Goal: Information Seeking & Learning: Learn about a topic

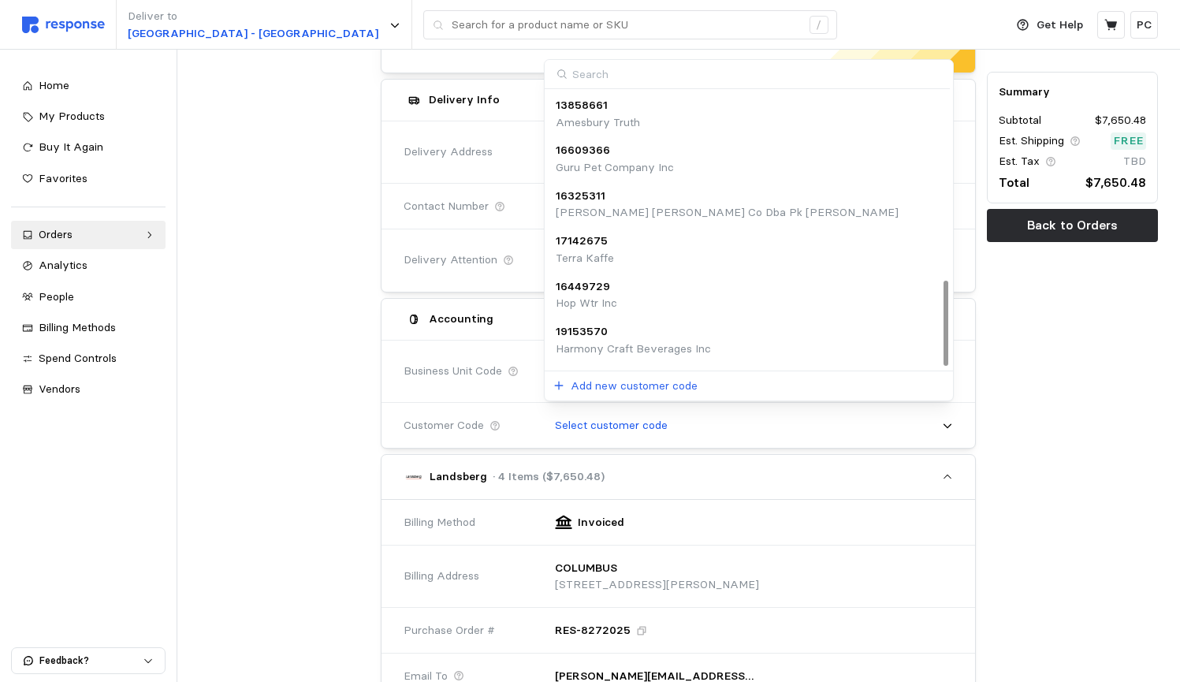
scroll to position [607, 0]
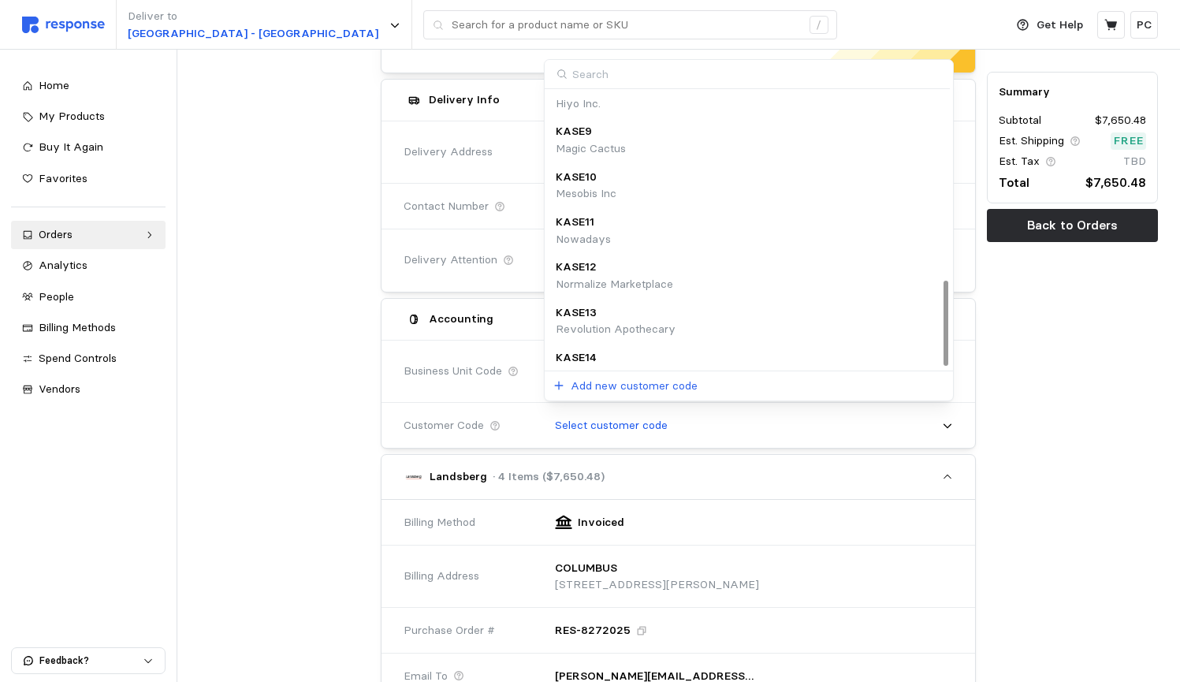
click at [288, 203] on div at bounding box center [285, 609] width 182 height 1280
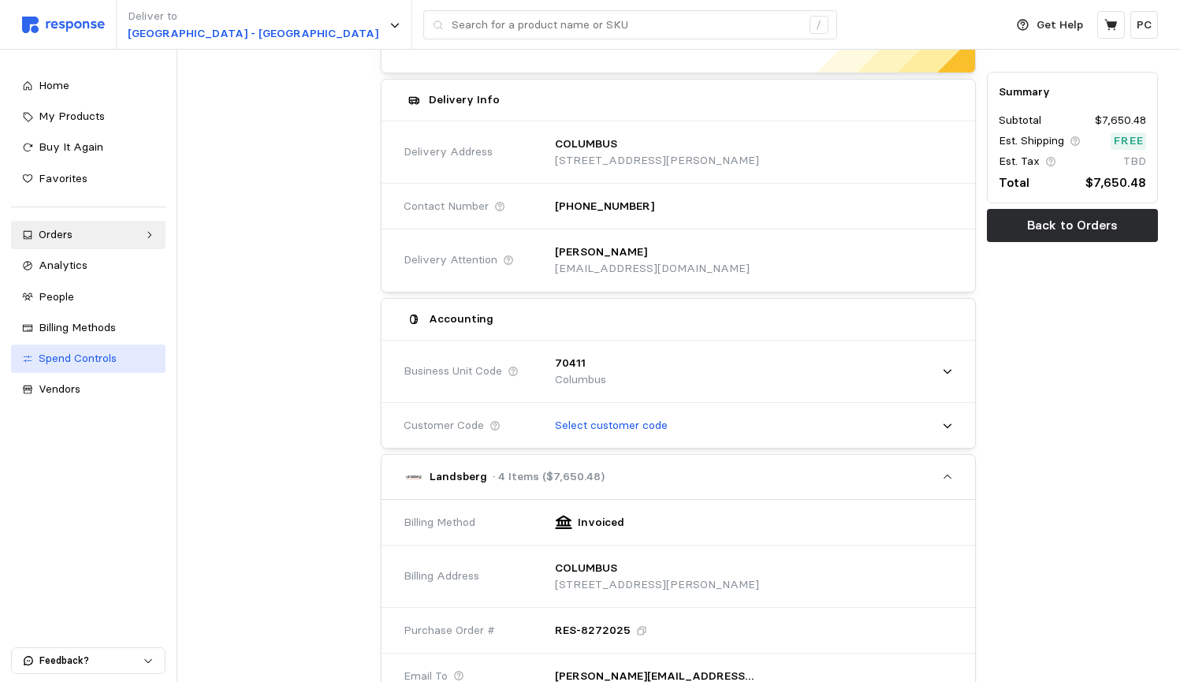
click at [69, 353] on span "Spend Controls" at bounding box center [78, 358] width 78 height 14
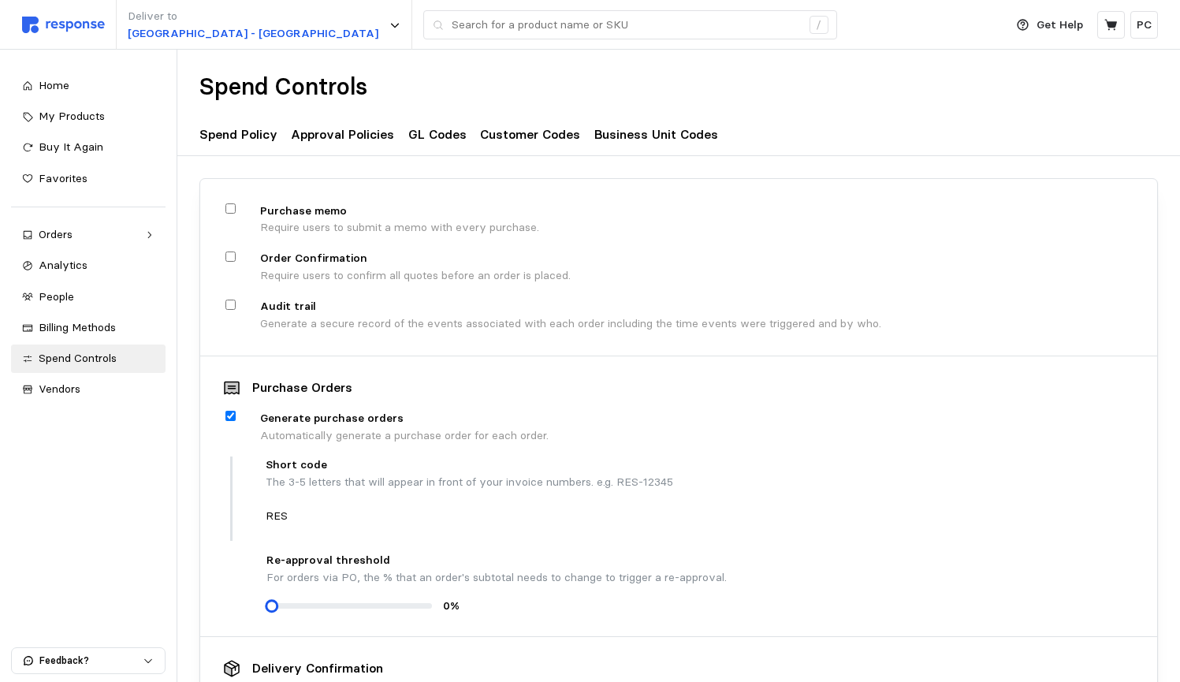
click at [352, 133] on p "Approval Policies" at bounding box center [342, 135] width 103 height 20
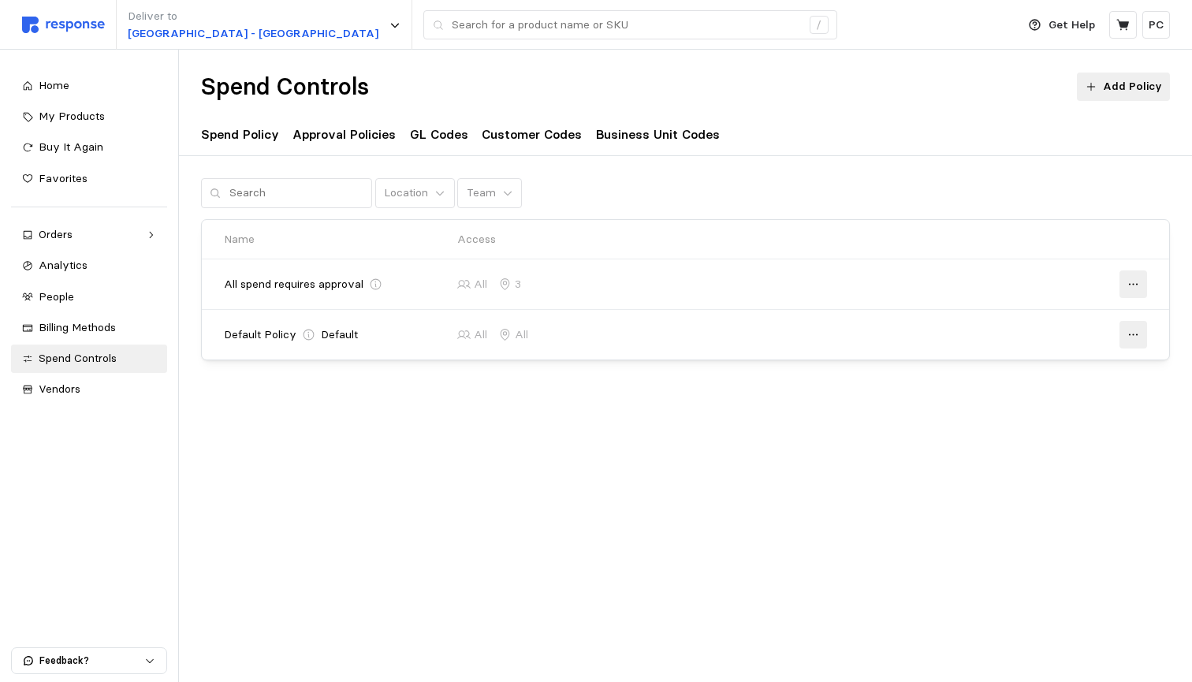
click at [423, 135] on p "GL Codes" at bounding box center [439, 135] width 58 height 20
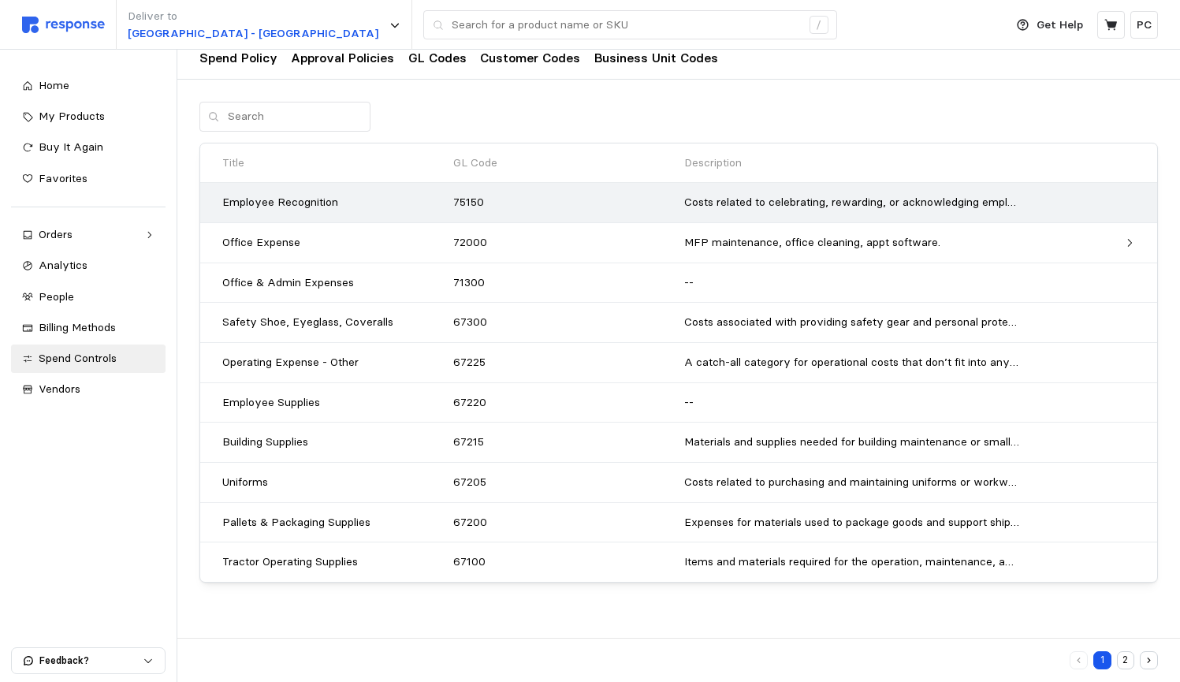
scroll to position [76, 0]
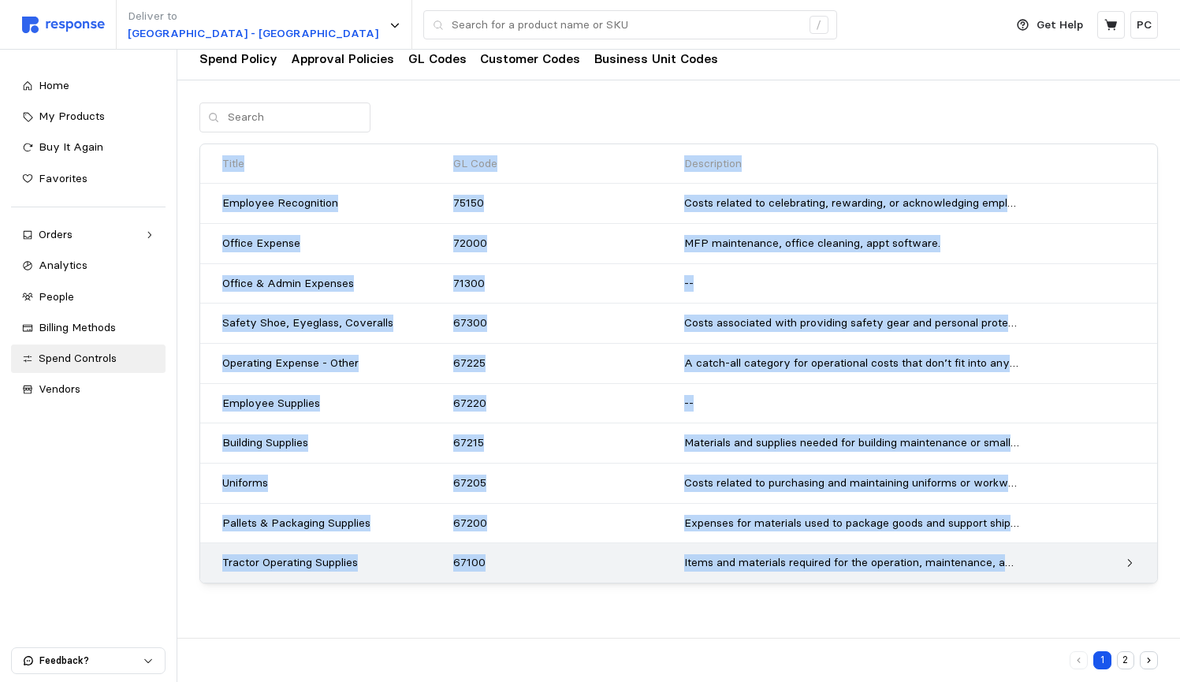
drag, startPoint x: 218, startPoint y: 164, endPoint x: 782, endPoint y: 569, distance: 694.8
click at [782, 569] on div "Title GL Code Description Employee Recognition 75150 Costs related to celebrati…" at bounding box center [678, 363] width 957 height 439
copy div "Lorem IP Dolo Sitametcons Adipisci Elitseddoei 92979 Tempo incidid ut laboreetd…"
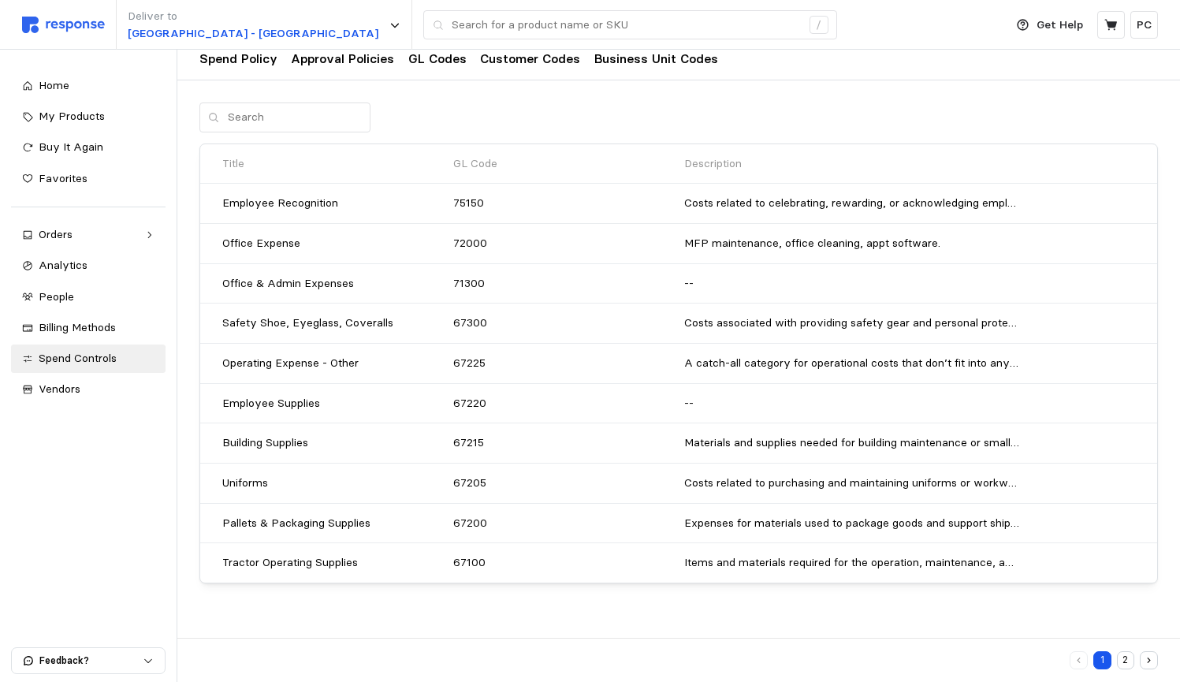
click at [554, 113] on div at bounding box center [678, 117] width 959 height 30
click at [515, 64] on p "Customer Codes" at bounding box center [530, 59] width 100 height 20
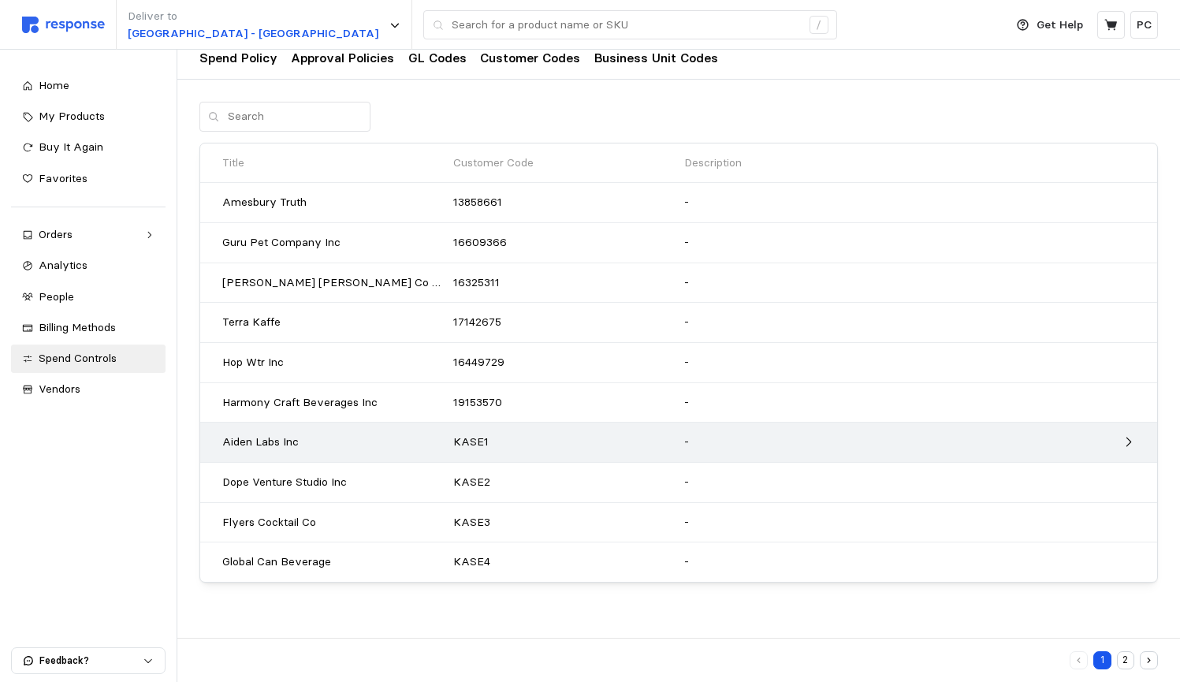
scroll to position [76, 0]
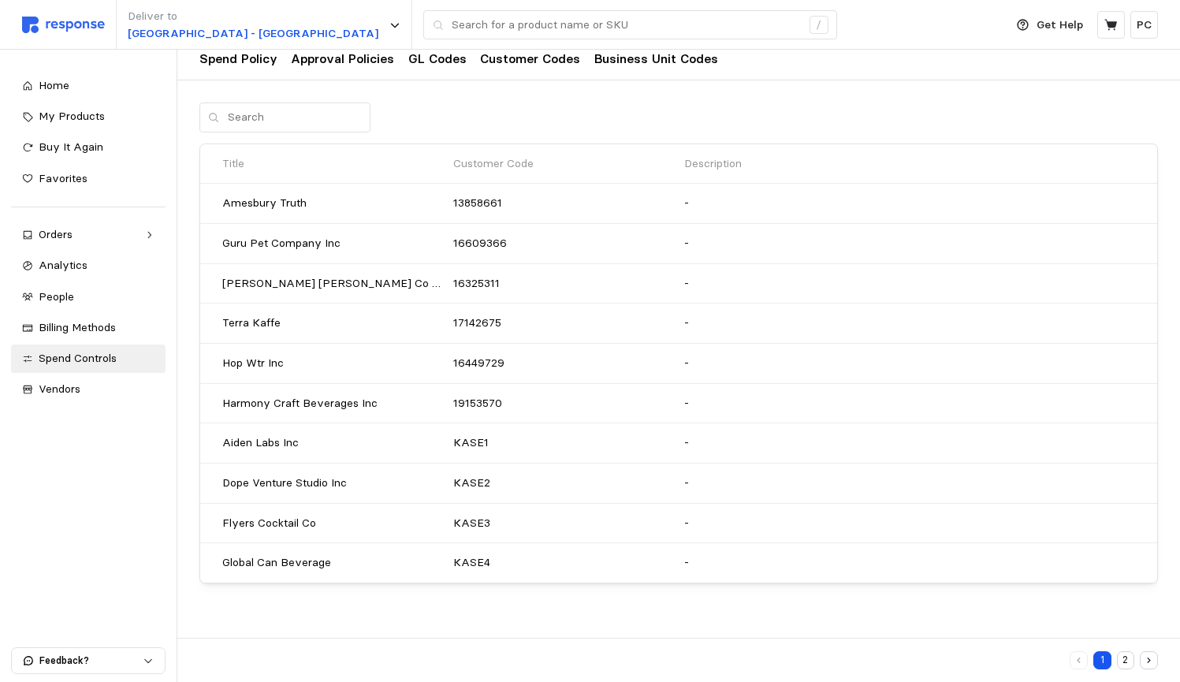
click at [1126, 664] on button "2" at bounding box center [1126, 660] width 18 height 18
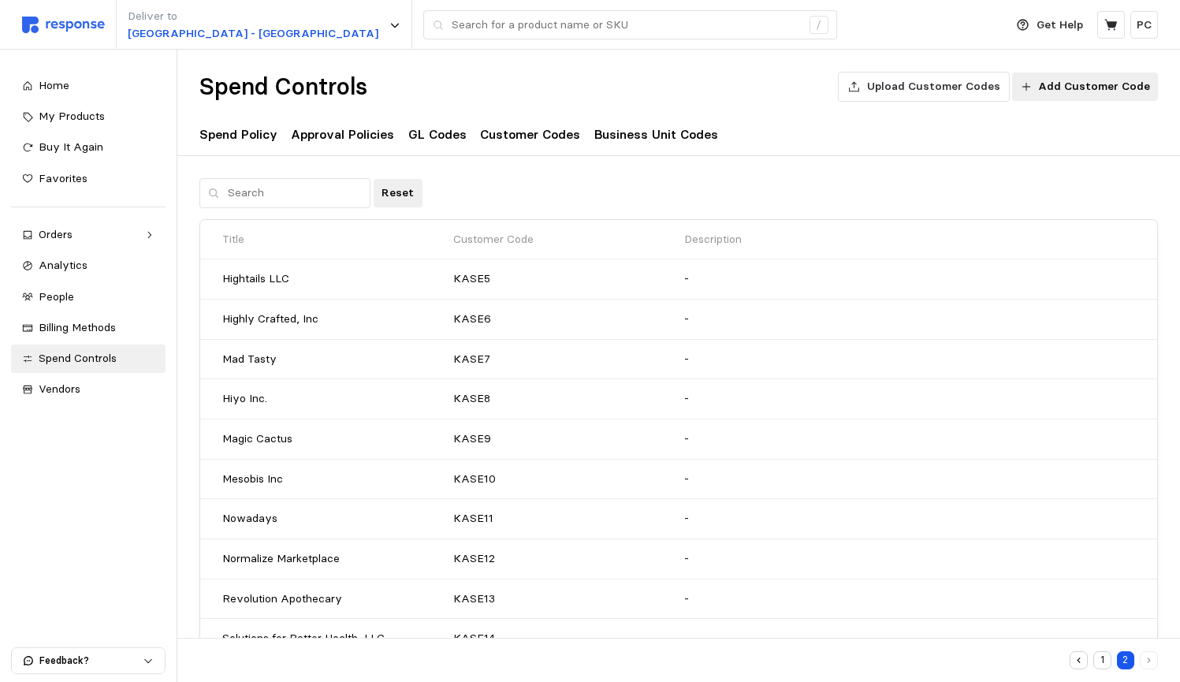
click at [616, 132] on p "Business Unit Codes" at bounding box center [656, 135] width 124 height 20
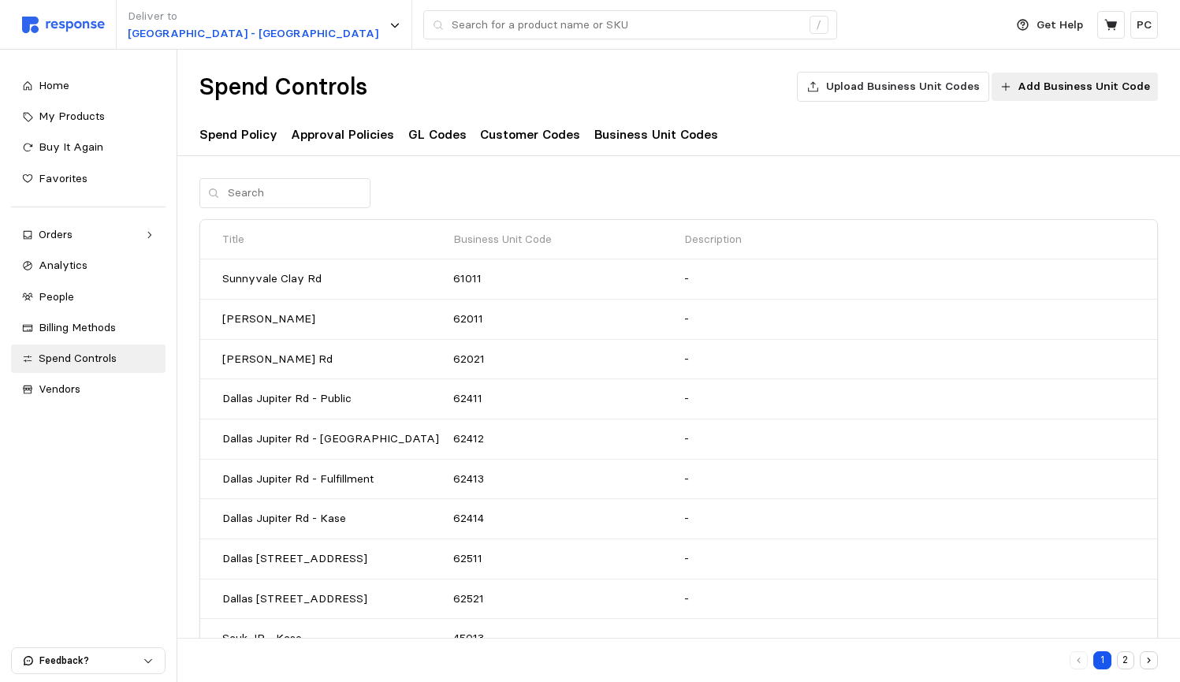
click at [326, 140] on p "Approval Policies" at bounding box center [342, 135] width 103 height 20
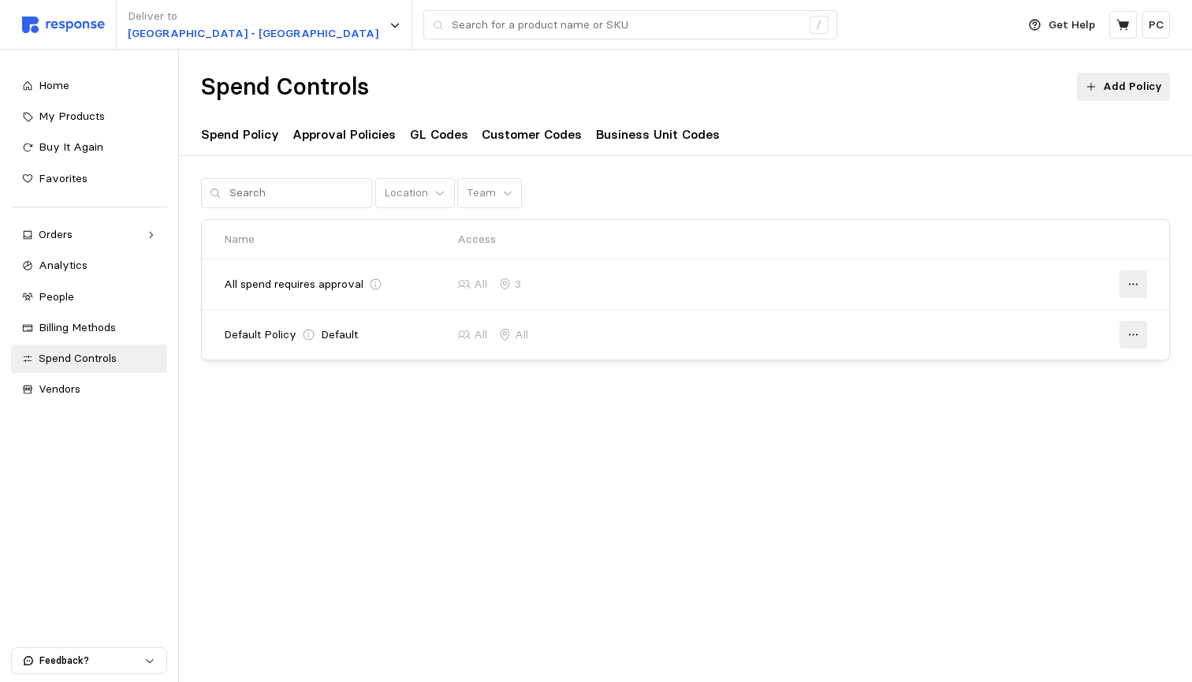
click at [255, 138] on p "Spend Policy" at bounding box center [240, 135] width 78 height 20
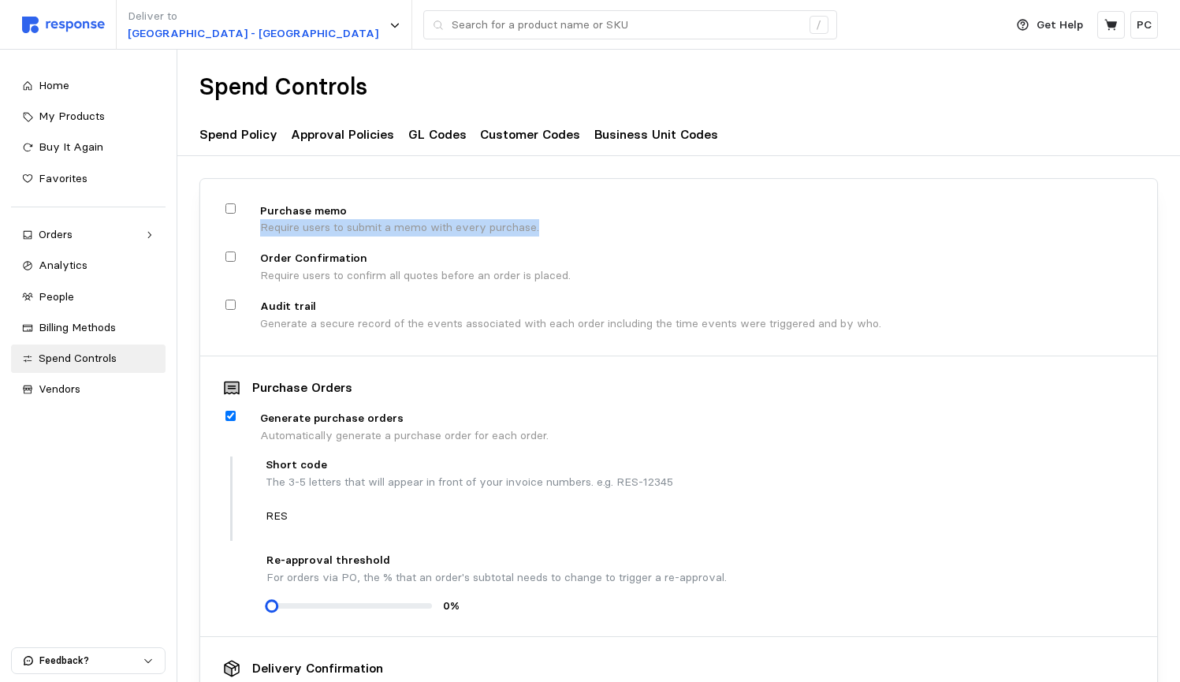
drag, startPoint x: 540, startPoint y: 228, endPoint x: 259, endPoint y: 228, distance: 280.6
click at [259, 228] on div "Purchase memo Require users to submit a memo with every purchase." at bounding box center [678, 219] width 913 height 37
copy p "Require users to submit a memo with every purchase."
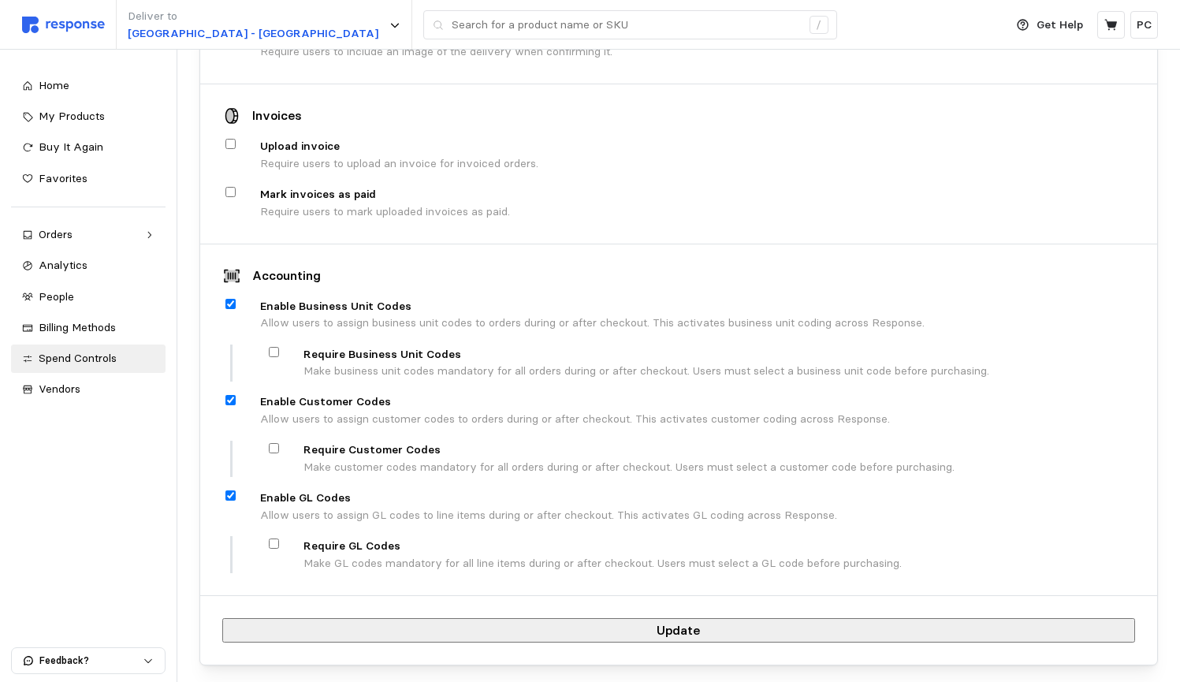
scroll to position [712, 0]
drag, startPoint x: 254, startPoint y: 244, endPoint x: 389, endPoint y: 249, distance: 134.9
click at [389, 267] on div "Accounting" at bounding box center [678, 276] width 913 height 19
copy h4 "Accounting"
drag, startPoint x: 453, startPoint y: 316, endPoint x: 304, endPoint y: 318, distance: 149.0
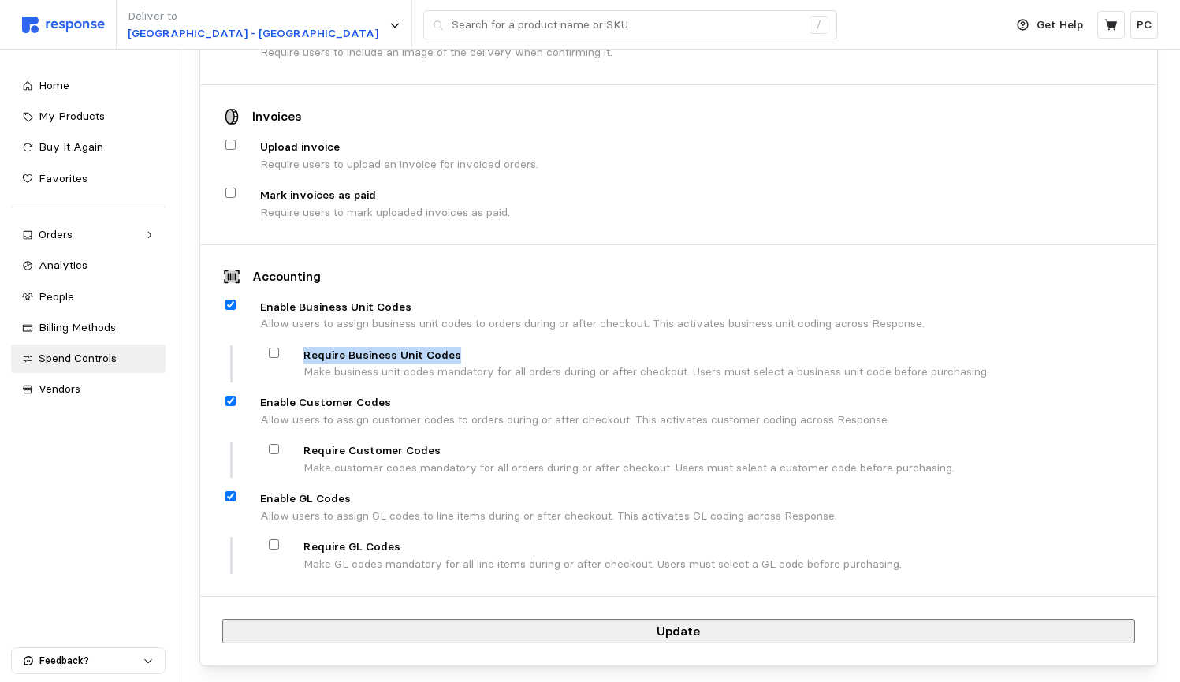
click at [304, 345] on div "Require Business Unit Codes Make business unit codes mandatory for all orders d…" at bounding box center [628, 363] width 724 height 37
copy p "Require Business Unit Codes"
drag, startPoint x: 415, startPoint y: 406, endPoint x: 304, endPoint y: 405, distance: 110.4
click at [305, 442] on p "Require Customer Codes" at bounding box center [629, 450] width 651 height 17
copy p "Require Customer Codes"
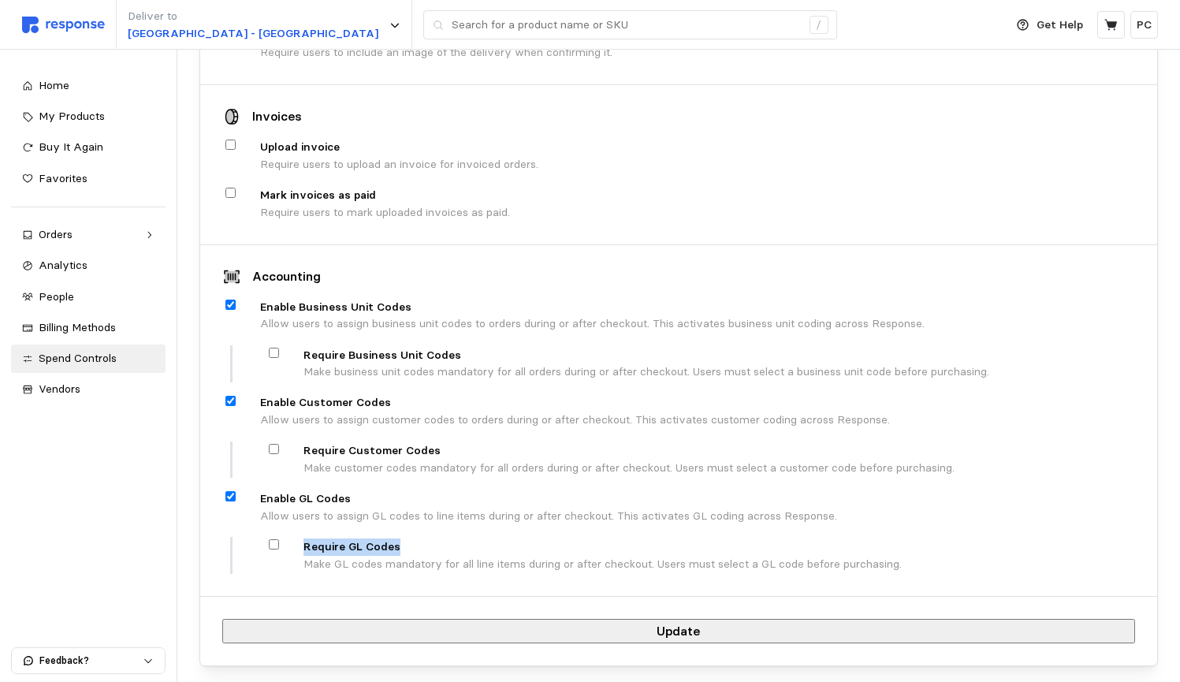
drag, startPoint x: 395, startPoint y: 493, endPoint x: 296, endPoint y: 494, distance: 99.3
click at [296, 537] on div "Require GL Codes Make GL codes mandatory for all line items during or after che…" at bounding box center [584, 555] width 636 height 37
copy p "Require GL Codes"
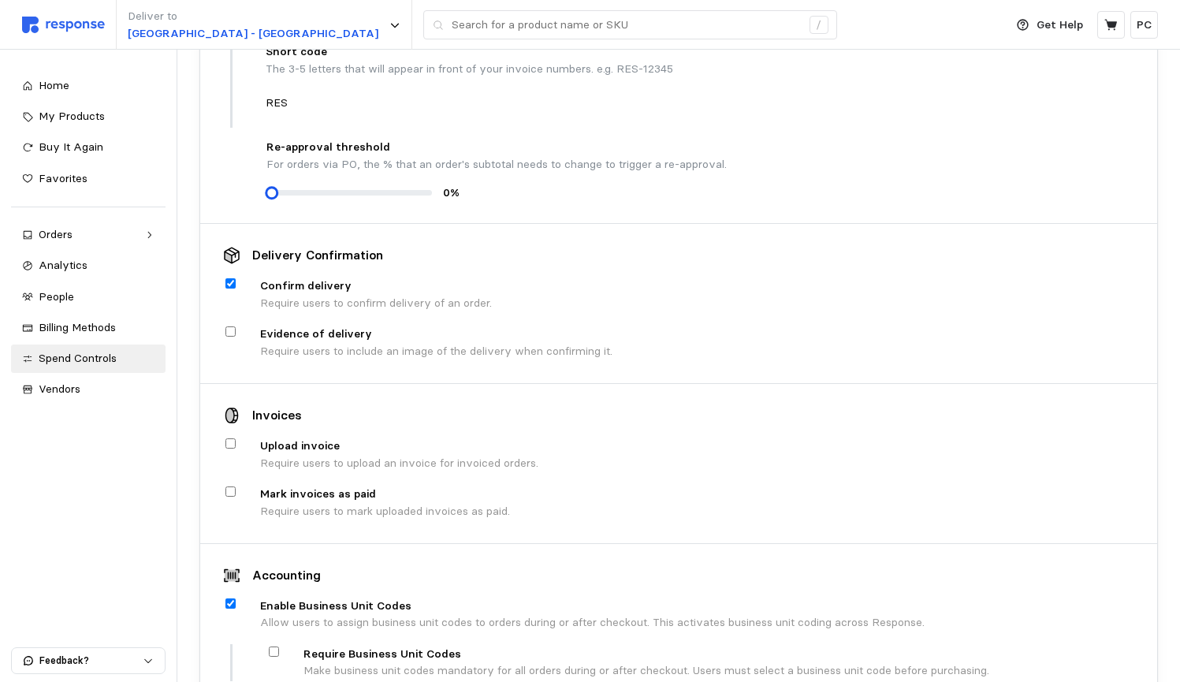
scroll to position [407, 0]
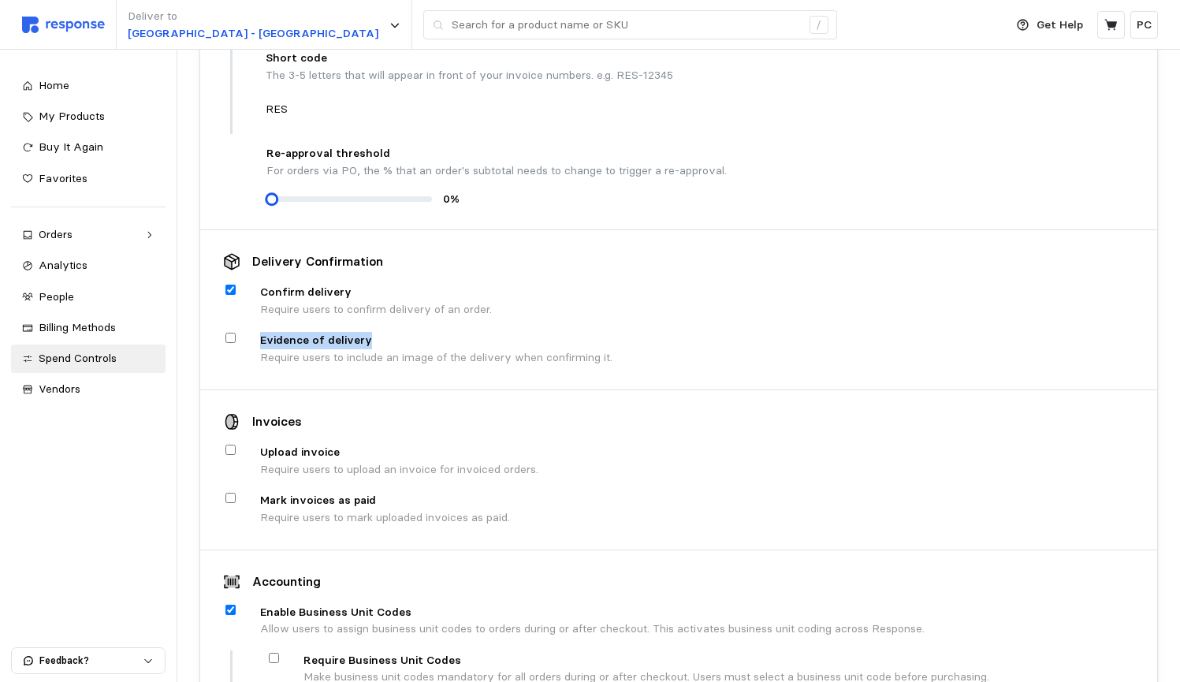
copy p "Evidence of delivery"
drag, startPoint x: 368, startPoint y: 317, endPoint x: 259, endPoint y: 318, distance: 108.8
click at [259, 330] on div "Evidence of delivery Require users to include an image of the delivery when con…" at bounding box center [678, 348] width 913 height 37
drag, startPoint x: 621, startPoint y: 337, endPoint x: 262, endPoint y: 335, distance: 359.5
click at [262, 335] on div "Evidence of delivery Require users to include an image of the delivery when con…" at bounding box center [678, 348] width 913 height 37
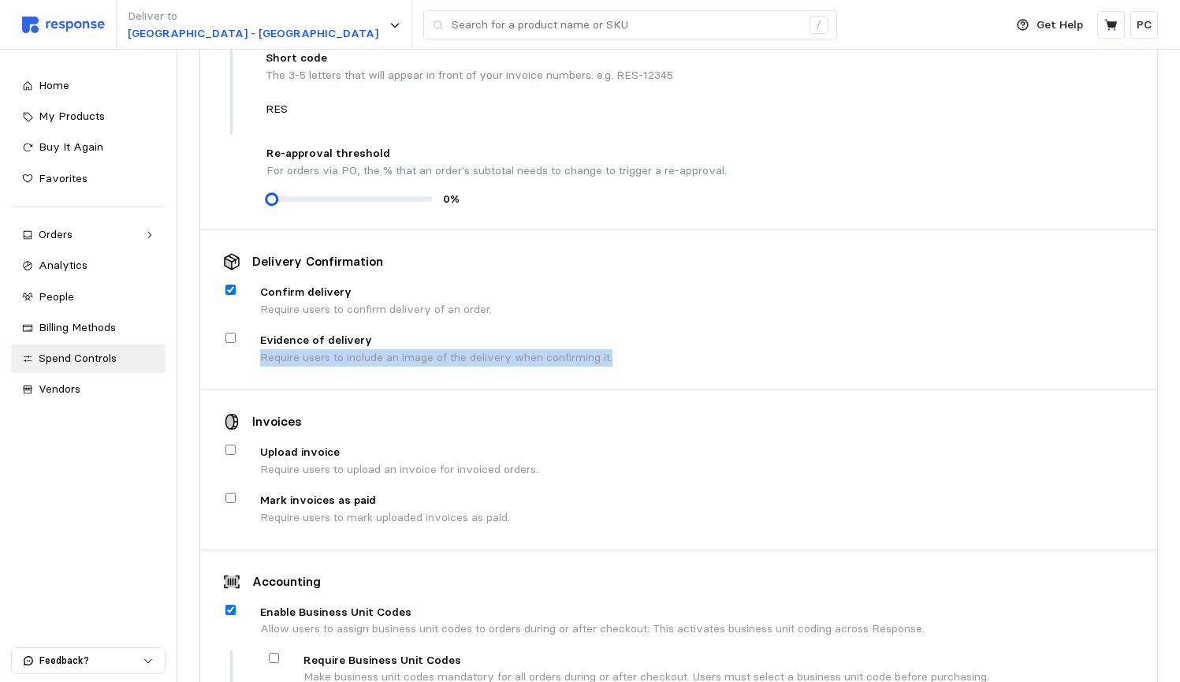
copy p "Require users to include an image of the delivery when confirming it."
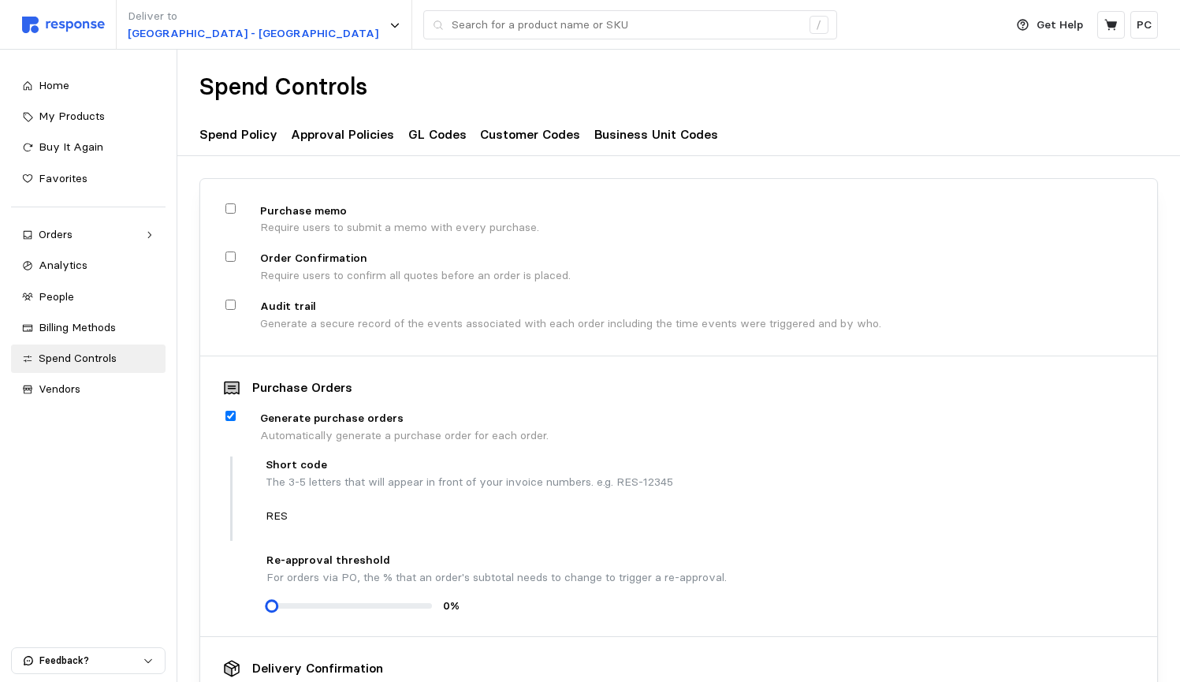
scroll to position [1, 0]
drag, startPoint x: 322, startPoint y: 296, endPoint x: 265, endPoint y: 292, distance: 57.7
click at [265, 297] on p "Audit trail" at bounding box center [570, 305] width 621 height 17
click at [326, 301] on p "Audit trail" at bounding box center [570, 305] width 621 height 17
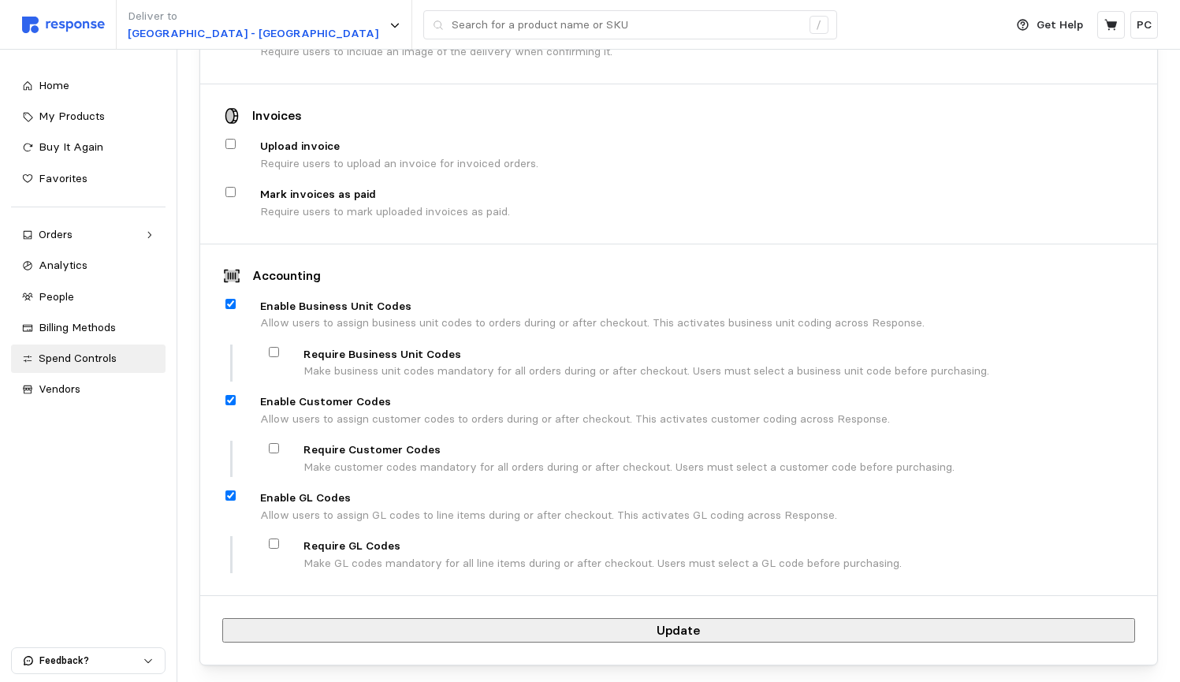
scroll to position [712, 0]
drag, startPoint x: 306, startPoint y: 96, endPoint x: 245, endPoint y: 91, distance: 60.9
click at [245, 107] on div "Invoices" at bounding box center [678, 116] width 913 height 19
copy h4 "Invoices"
